Goal: Contribute content

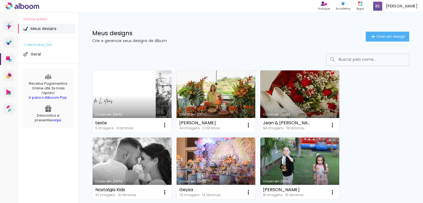
click at [204, 157] on link "Criado em [DATE]" at bounding box center [216, 169] width 79 height 62
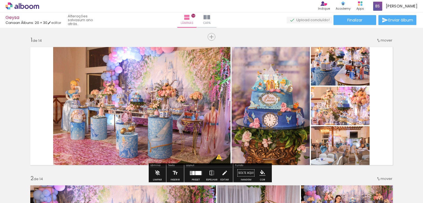
click at [18, 194] on span "Adicionar Fotos" at bounding box center [19, 196] width 17 height 6
click at [0, 0] on input "file" at bounding box center [0, 0] width 0 height 0
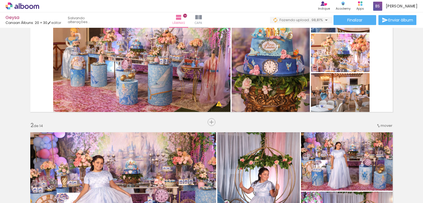
click at [15, 194] on span "Adicionar Fotos" at bounding box center [19, 196] width 17 height 6
click at [0, 0] on input "file" at bounding box center [0, 0] width 0 height 0
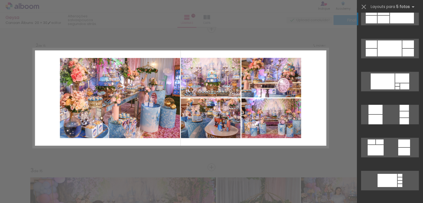
scroll to position [363, 0]
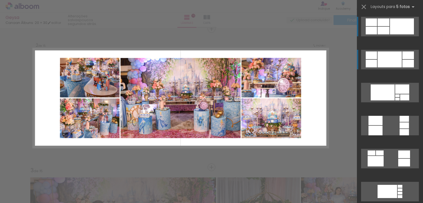
click at [386, 55] on div at bounding box center [390, 59] width 24 height 16
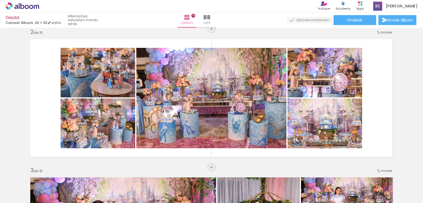
scroll to position [0, 2307]
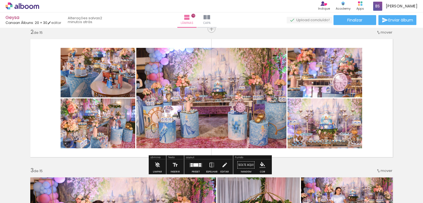
click at [14, 196] on span "Adicionar Fotos" at bounding box center [19, 196] width 17 height 6
click at [0, 0] on input "file" at bounding box center [0, 0] width 0 height 0
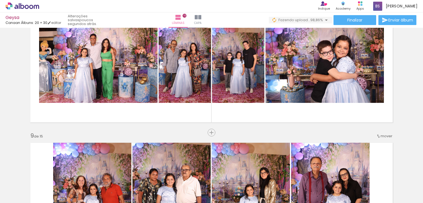
scroll to position [1021, 0]
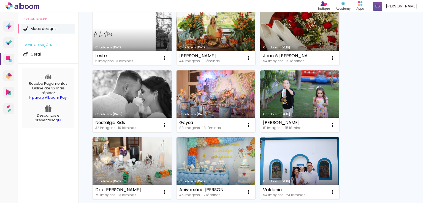
scroll to position [59, 0]
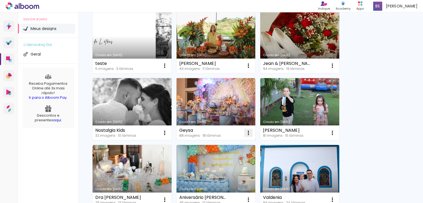
click at [248, 132] on iron-icon at bounding box center [248, 133] width 7 height 7
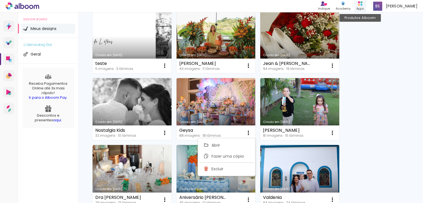
click at [364, 7] on div "Apps" at bounding box center [360, 8] width 8 height 5
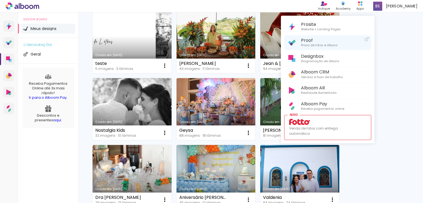
click at [342, 45] on link "Proof Prova de fotos e álbuns" at bounding box center [327, 43] width 87 height 15
